Goal: Transaction & Acquisition: Obtain resource

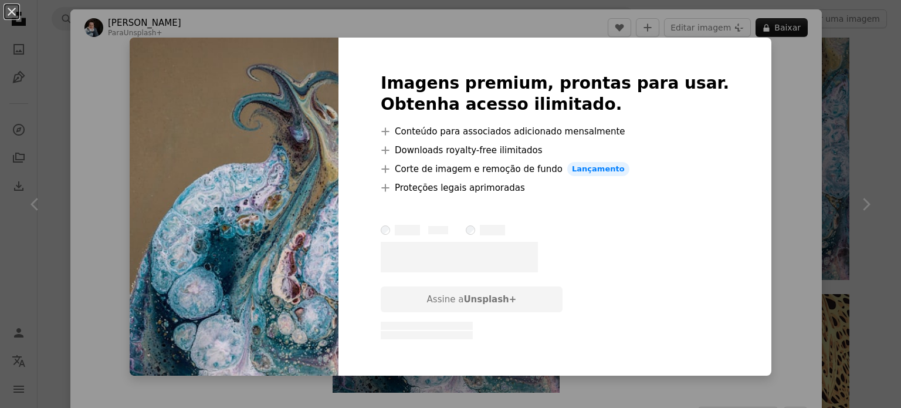
scroll to position [12328, 0]
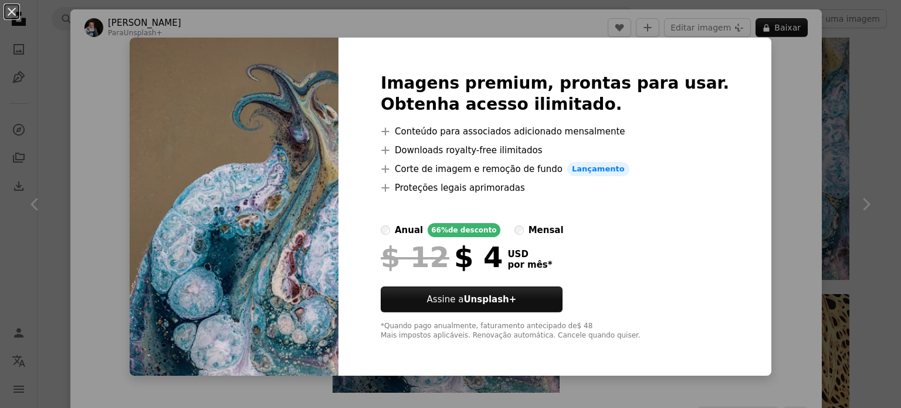
click at [781, 116] on div "An X shape Imagens premium, prontas para usar. Obtenha acesso ilimitado. A plus…" at bounding box center [450, 204] width 901 height 408
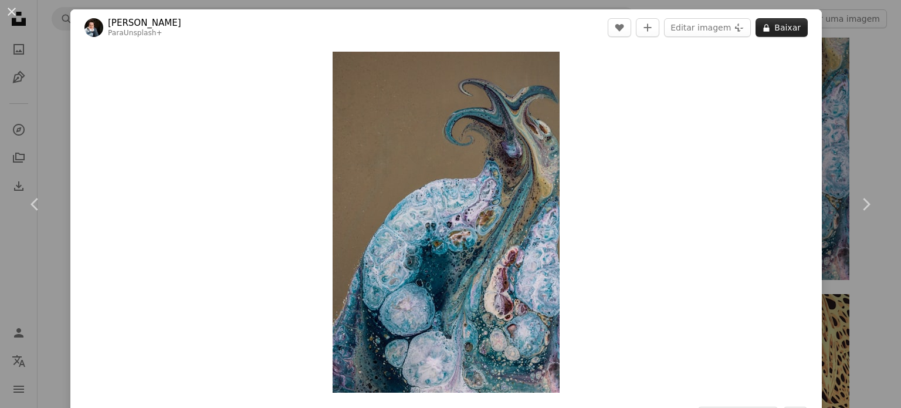
click at [792, 27] on button "A lock Baixar" at bounding box center [782, 27] width 52 height 19
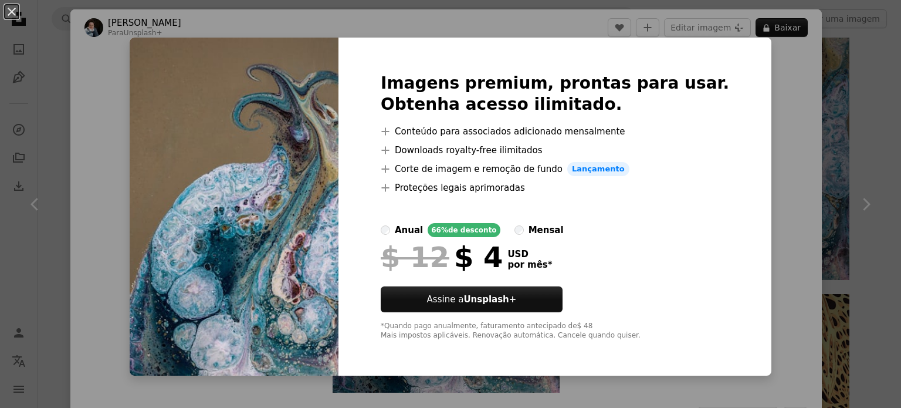
click at [765, 128] on div "An X shape Imagens premium, prontas para usar. Obtenha acesso ilimitado. A plus…" at bounding box center [450, 204] width 901 height 408
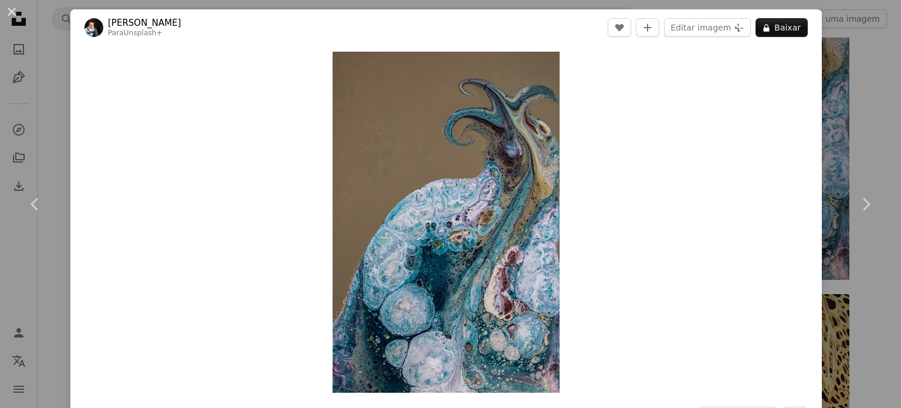
click at [867, 150] on link "Chevron right" at bounding box center [866, 204] width 70 height 113
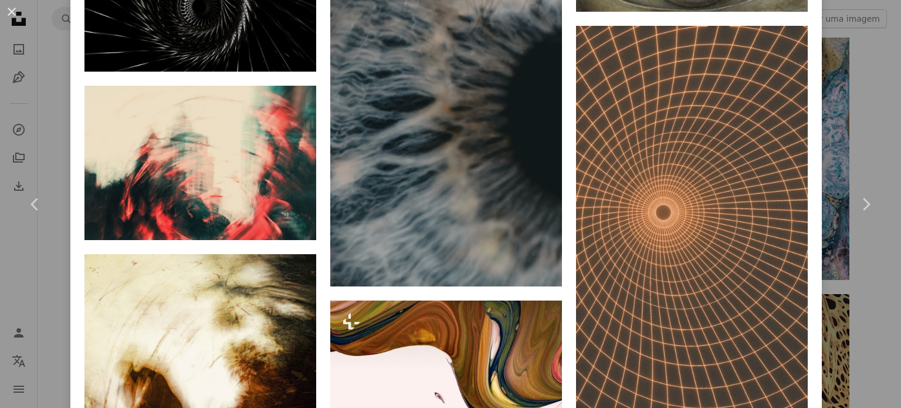
scroll to position [2807, 0]
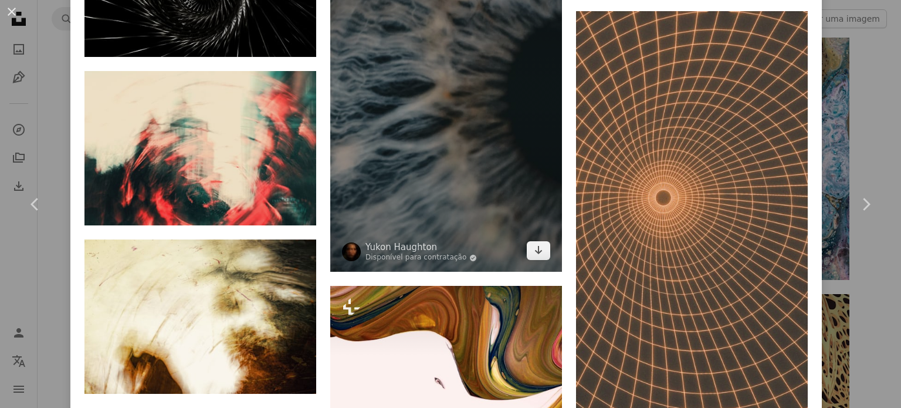
click at [409, 118] on img at bounding box center [446, 98] width 232 height 348
